Goal: Transaction & Acquisition: Purchase product/service

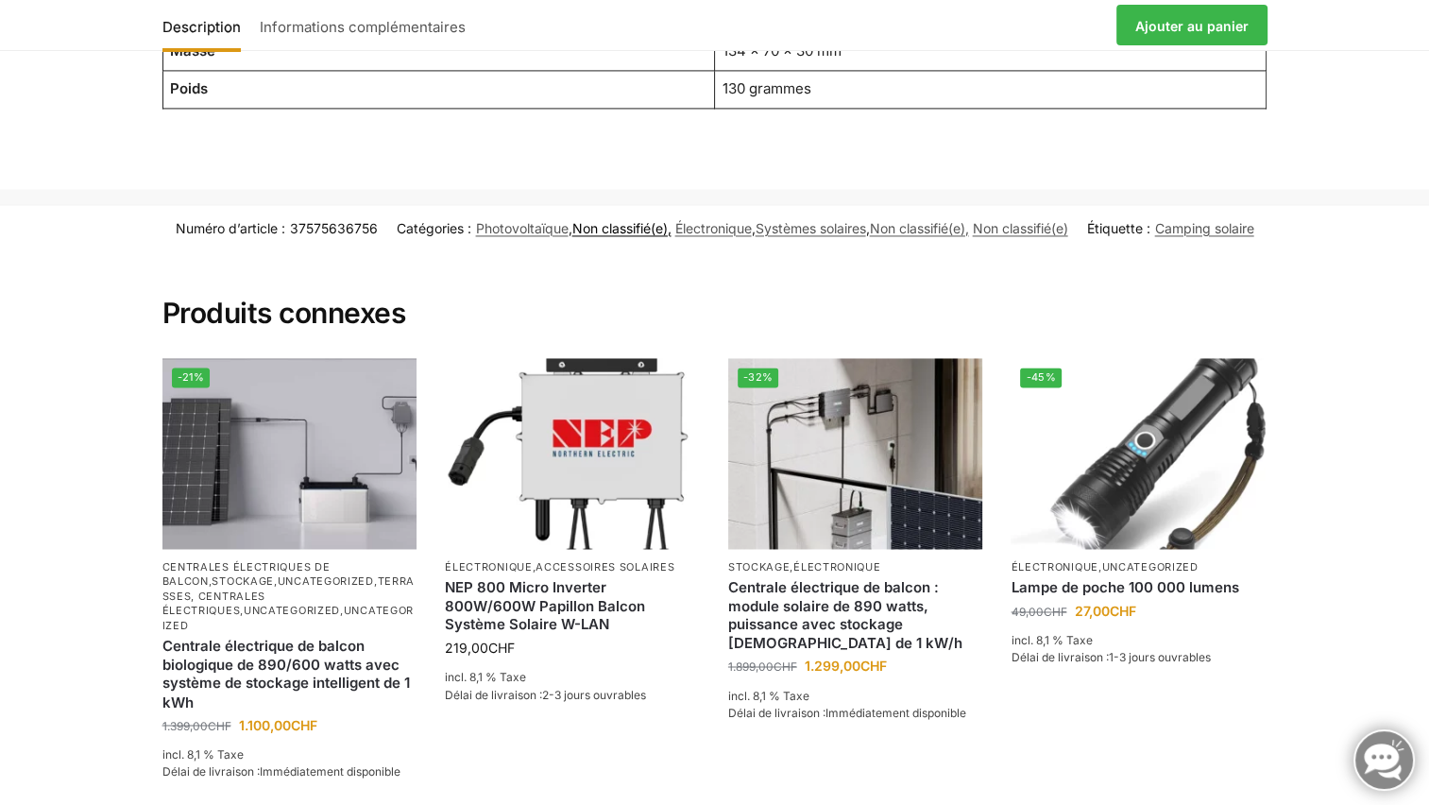
scroll to position [3023, 0]
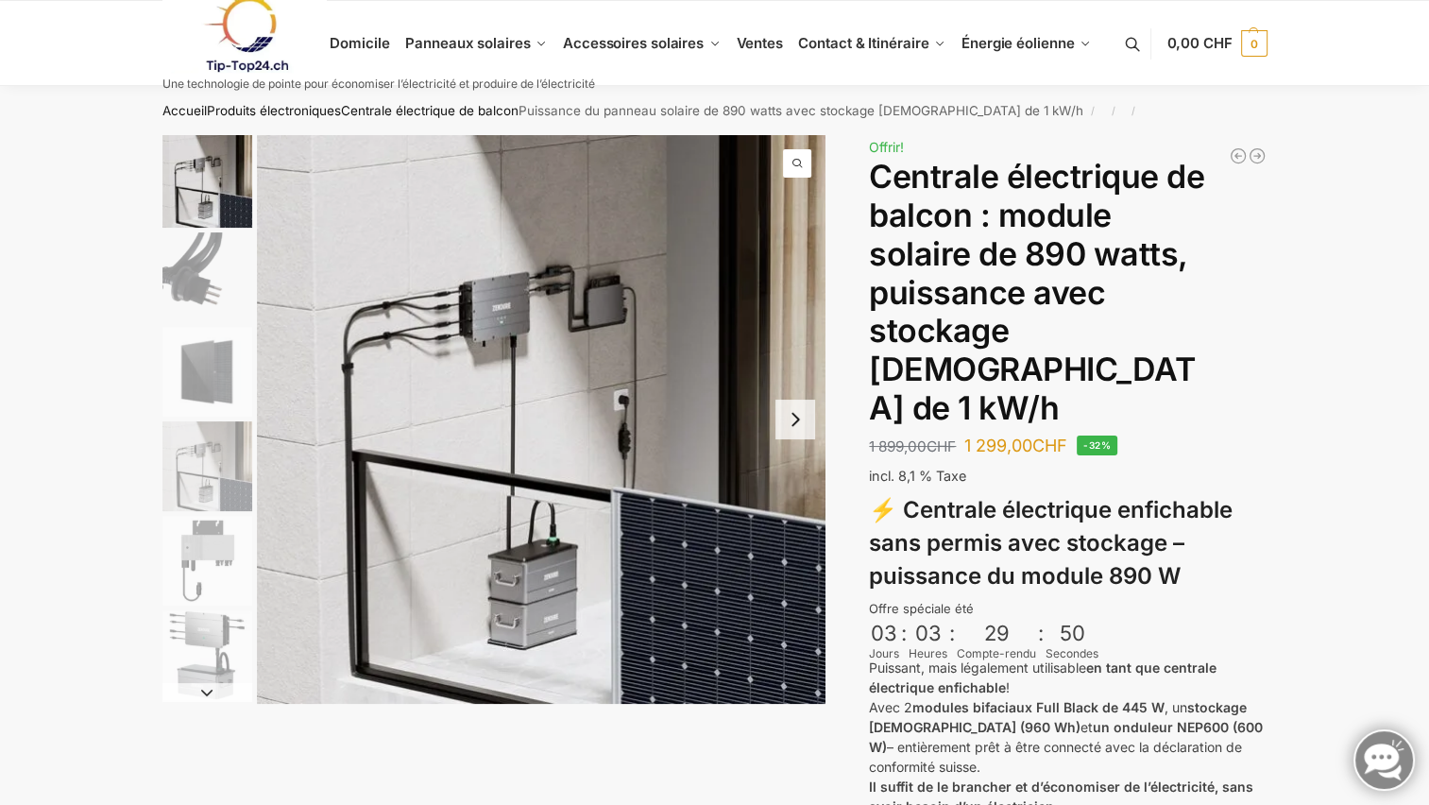
click at [204, 278] on img "2 / 6" at bounding box center [207, 277] width 90 height 90
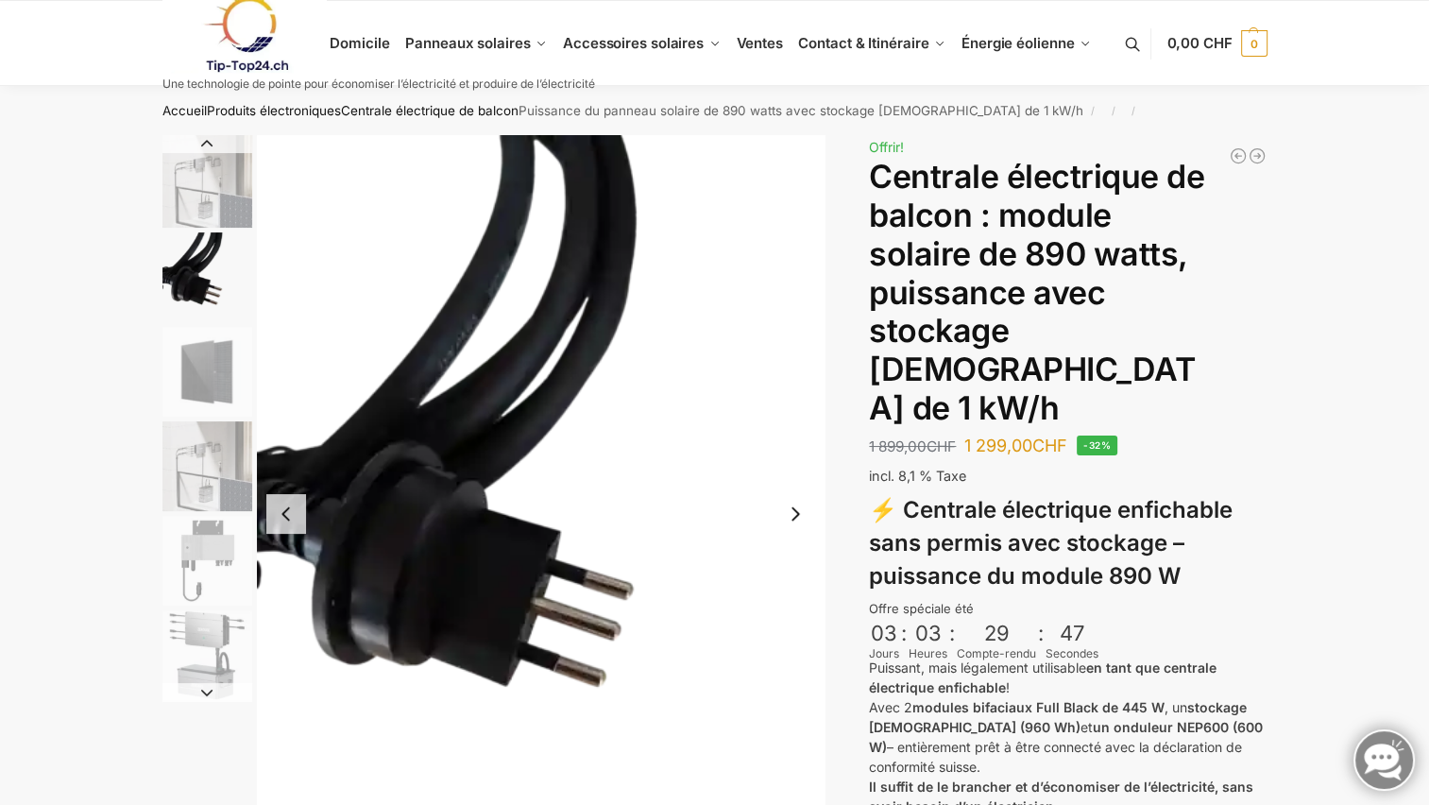
click at [293, 523] on button "Previous slide" at bounding box center [286, 514] width 40 height 40
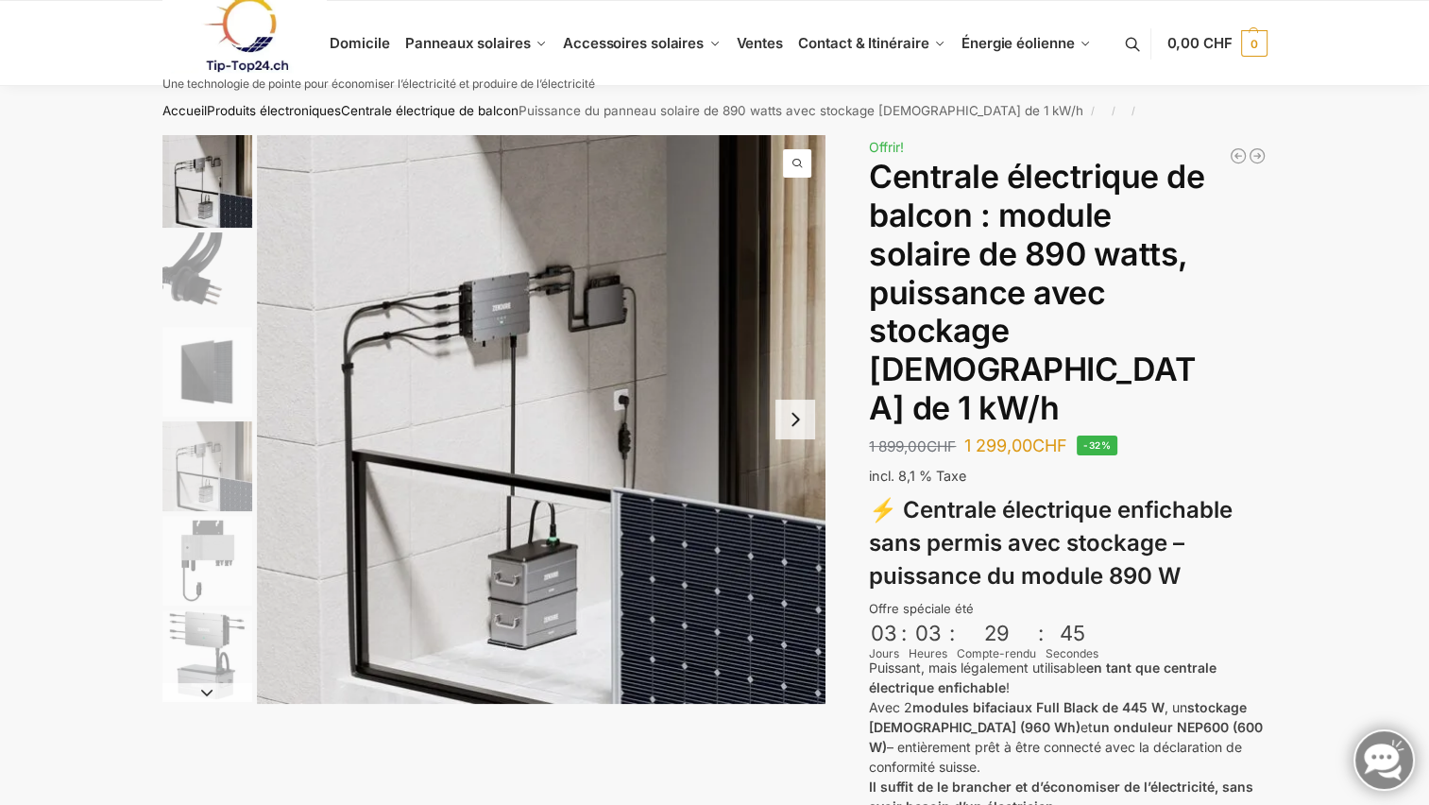
click at [809, 423] on button "Next slide" at bounding box center [796, 420] width 40 height 40
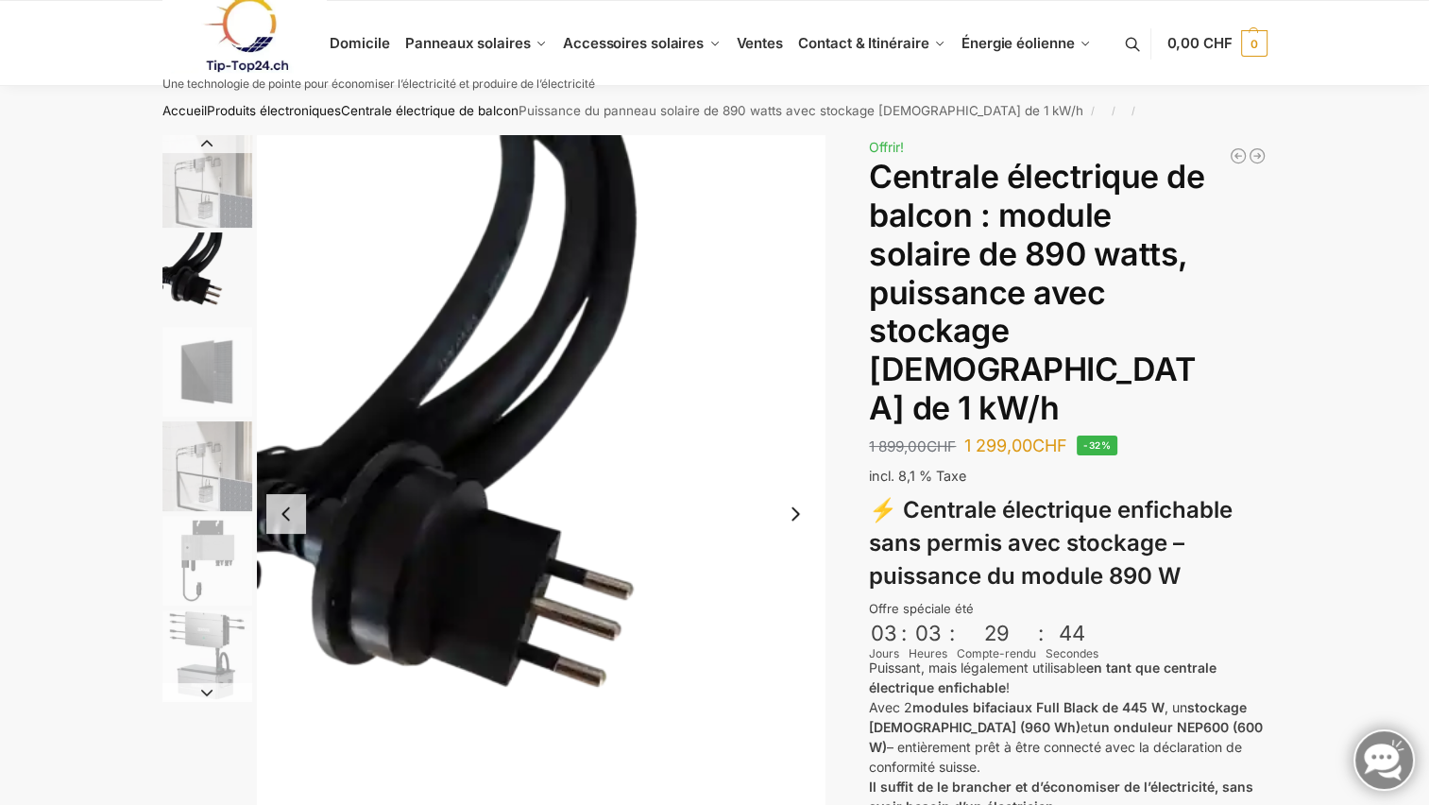
click at [799, 511] on button "Next slide" at bounding box center [796, 514] width 40 height 40
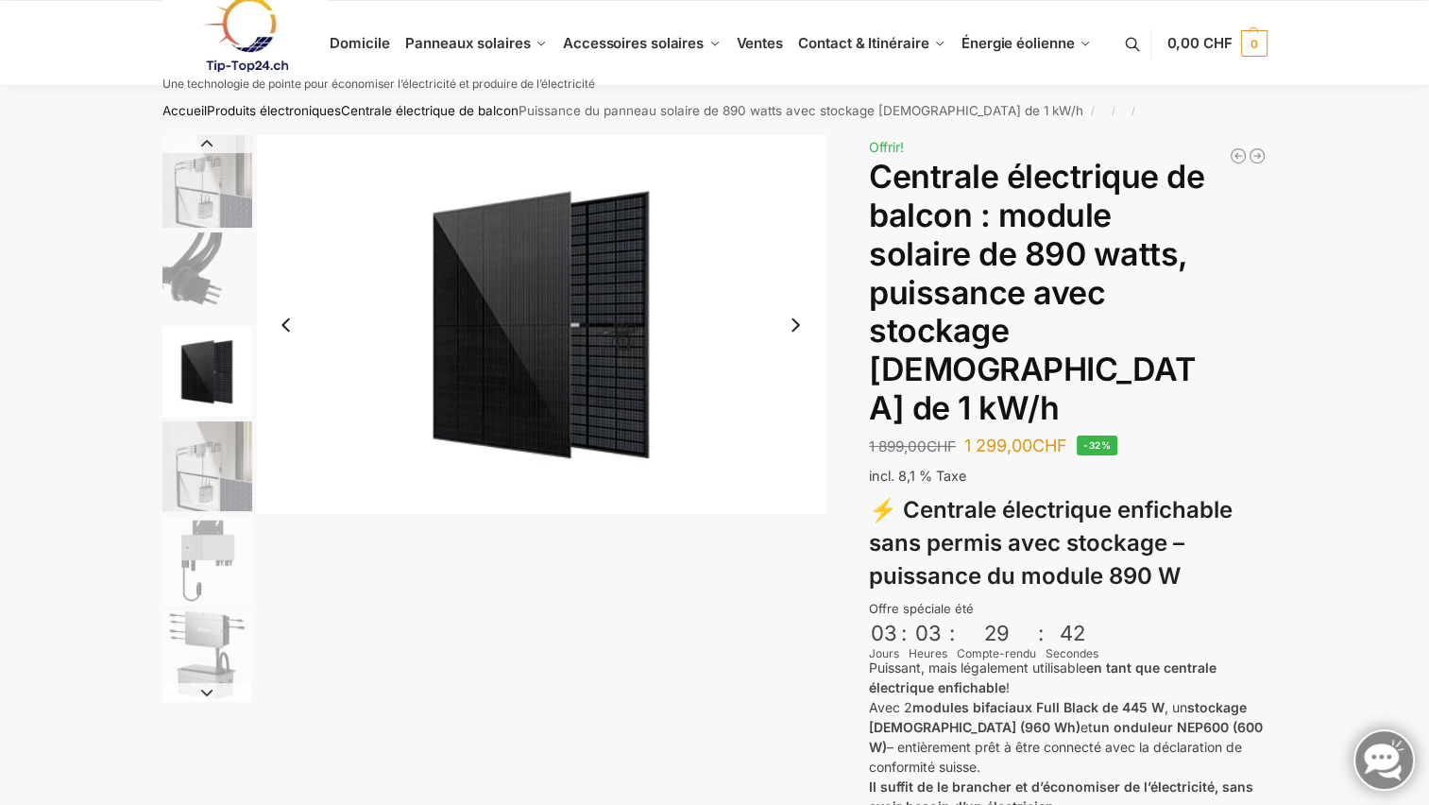
click at [808, 333] on button "Next slide" at bounding box center [796, 325] width 40 height 40
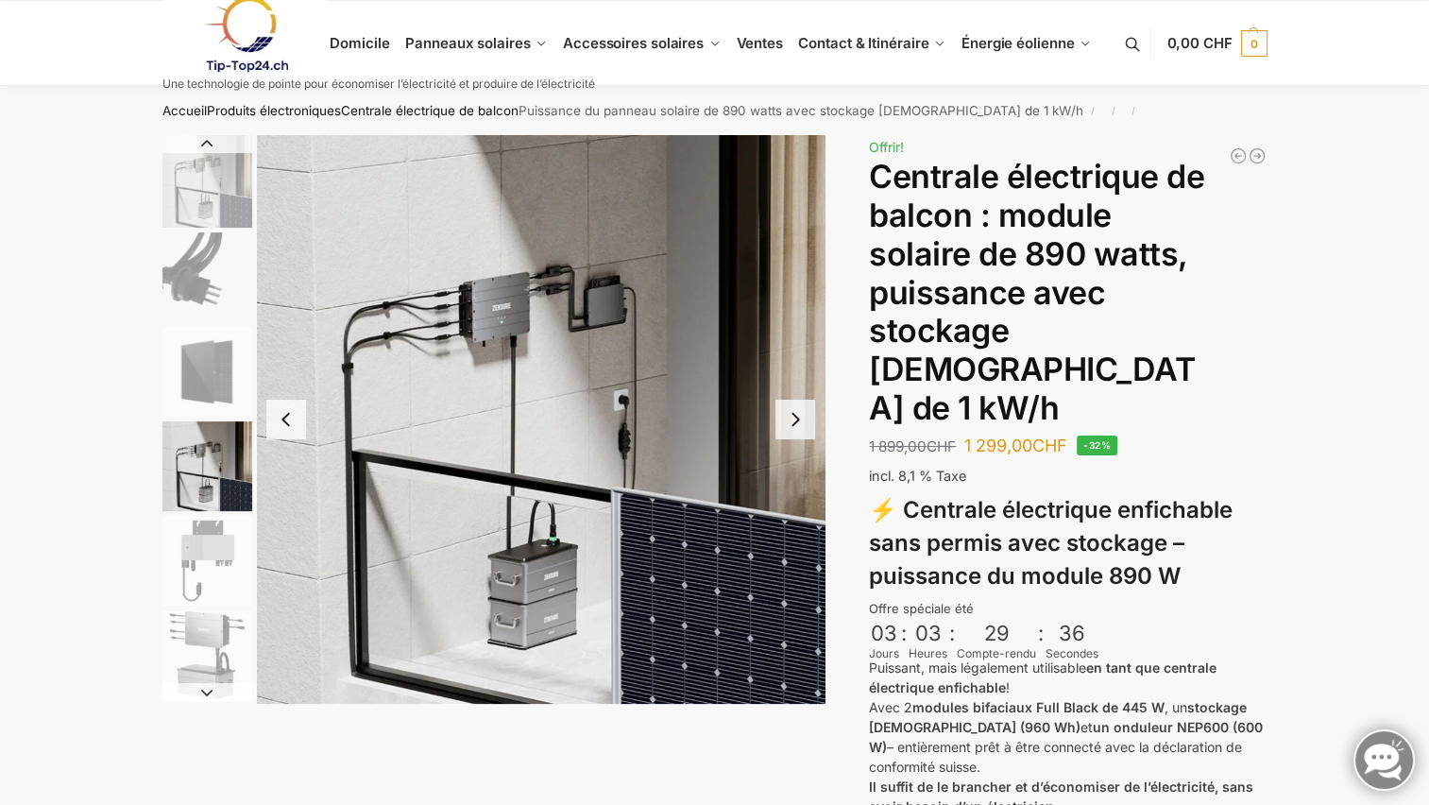
click at [797, 421] on button "Next slide" at bounding box center [796, 420] width 40 height 40
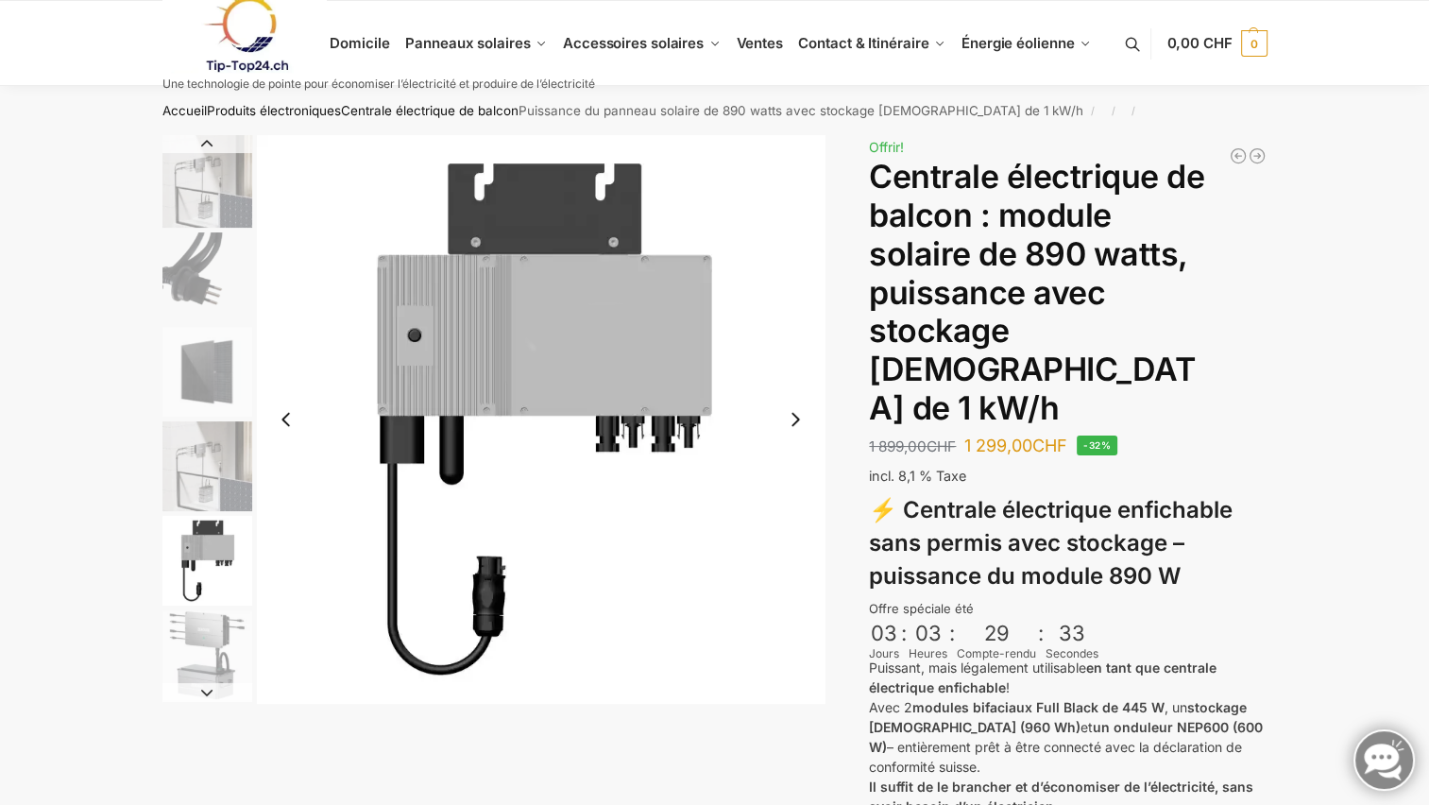
click at [797, 421] on button "Next slide" at bounding box center [796, 420] width 40 height 40
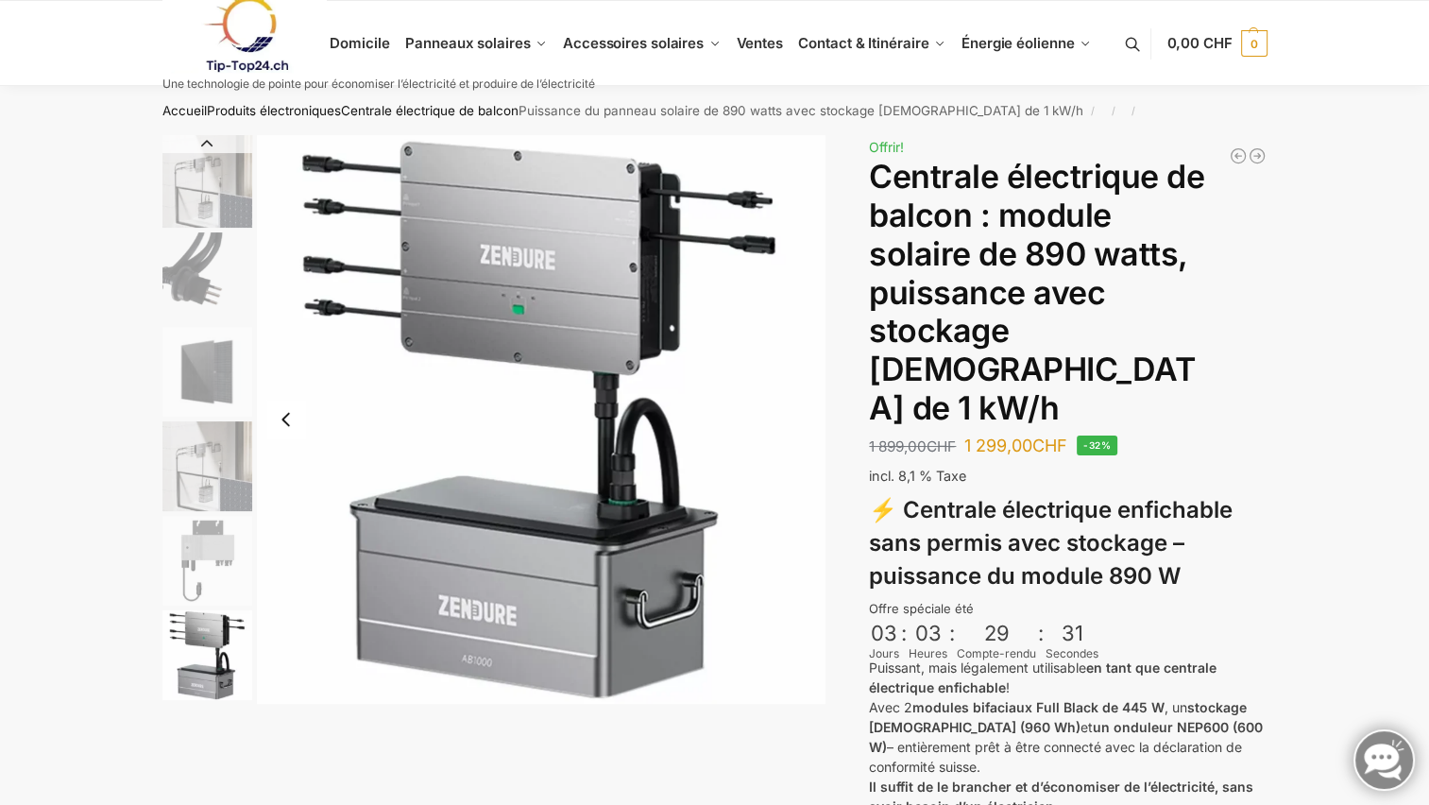
click at [797, 421] on img "6 / 6" at bounding box center [541, 419] width 569 height 569
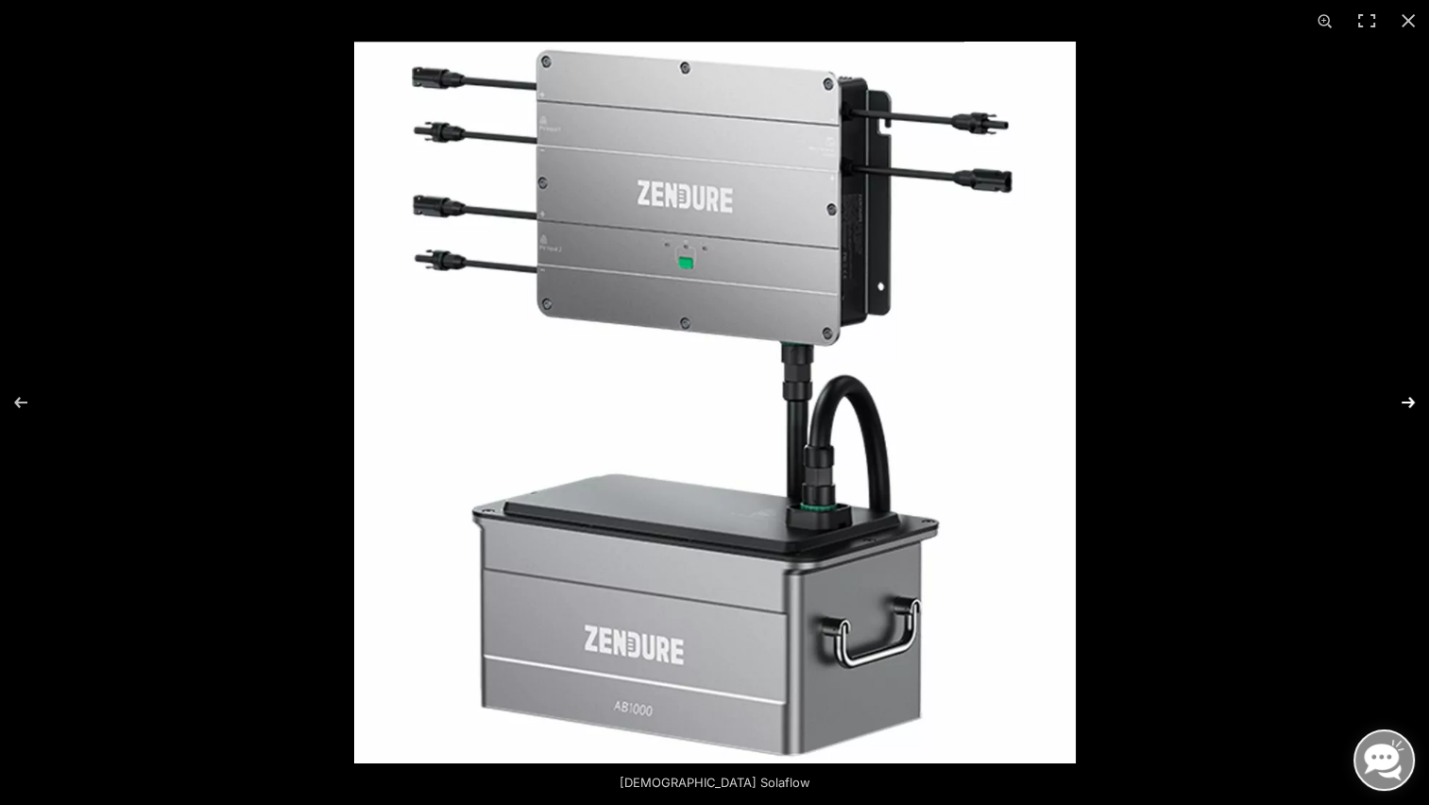
click at [1404, 401] on button "Suivant (flèche vers la droite)" at bounding box center [1396, 402] width 66 height 94
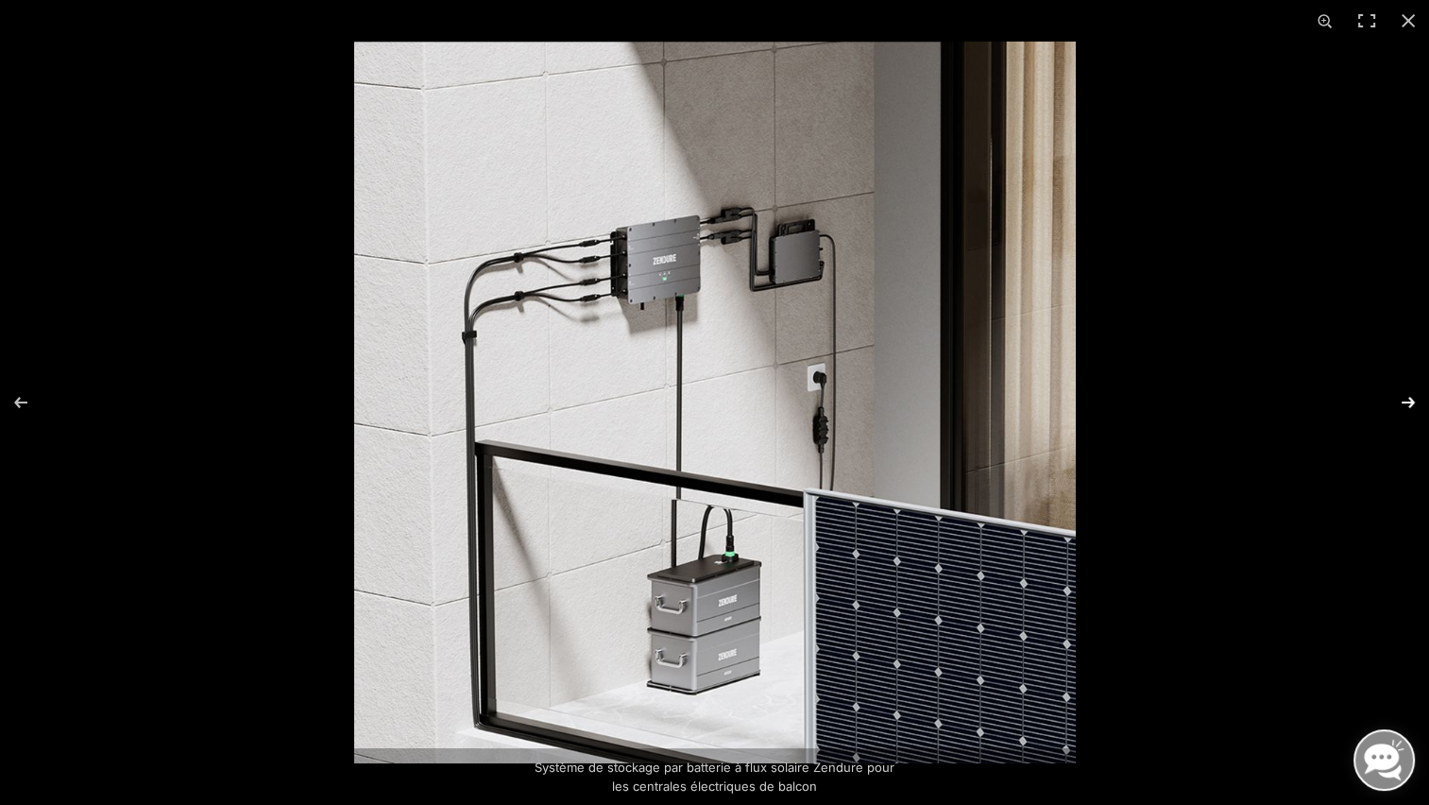
click at [1408, 401] on button "Suivant (flèche vers la droite)" at bounding box center [1396, 402] width 66 height 94
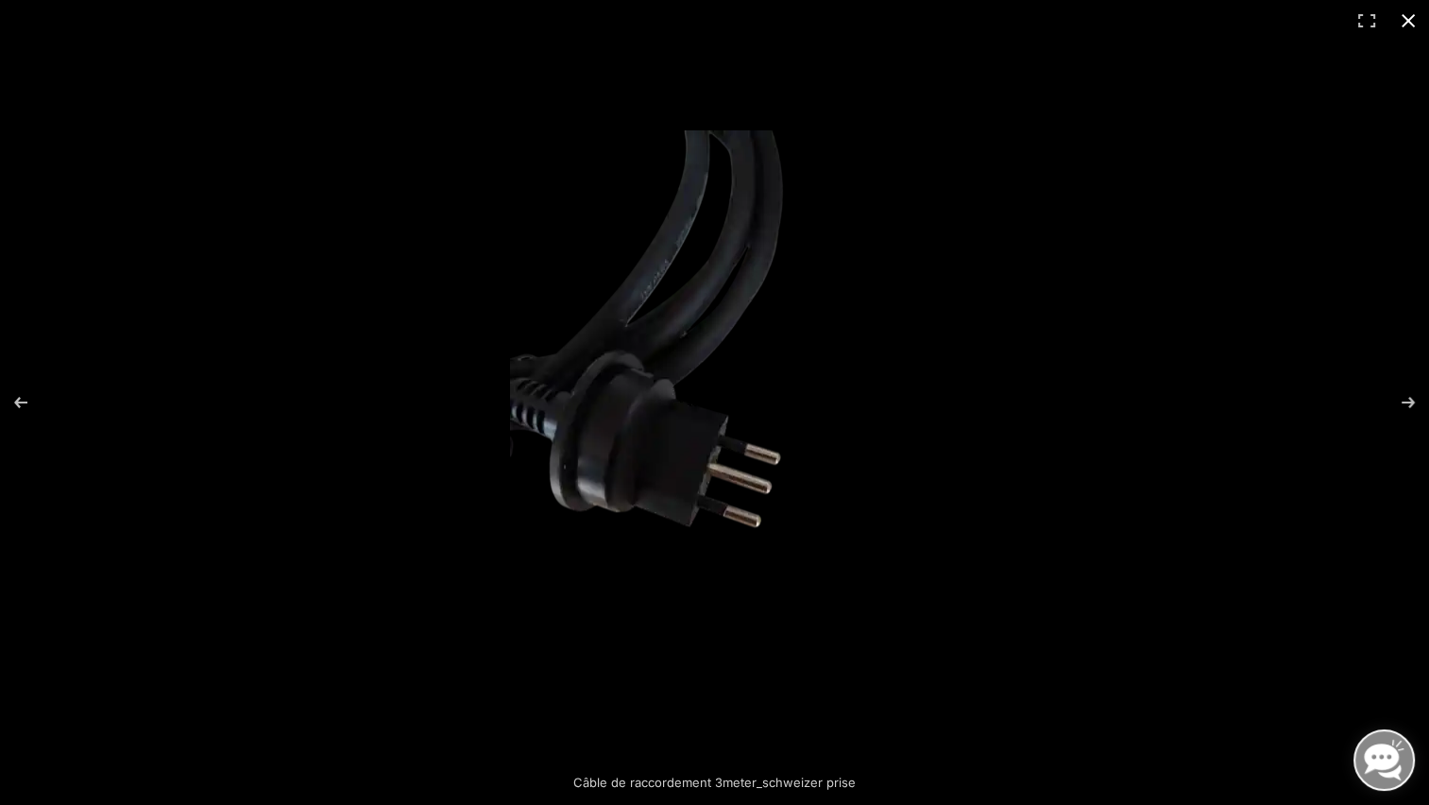
click at [1412, 21] on button "Fermer (Esc)" at bounding box center [1409, 21] width 42 height 42
